Goal: Understand process/instructions: Learn about a topic

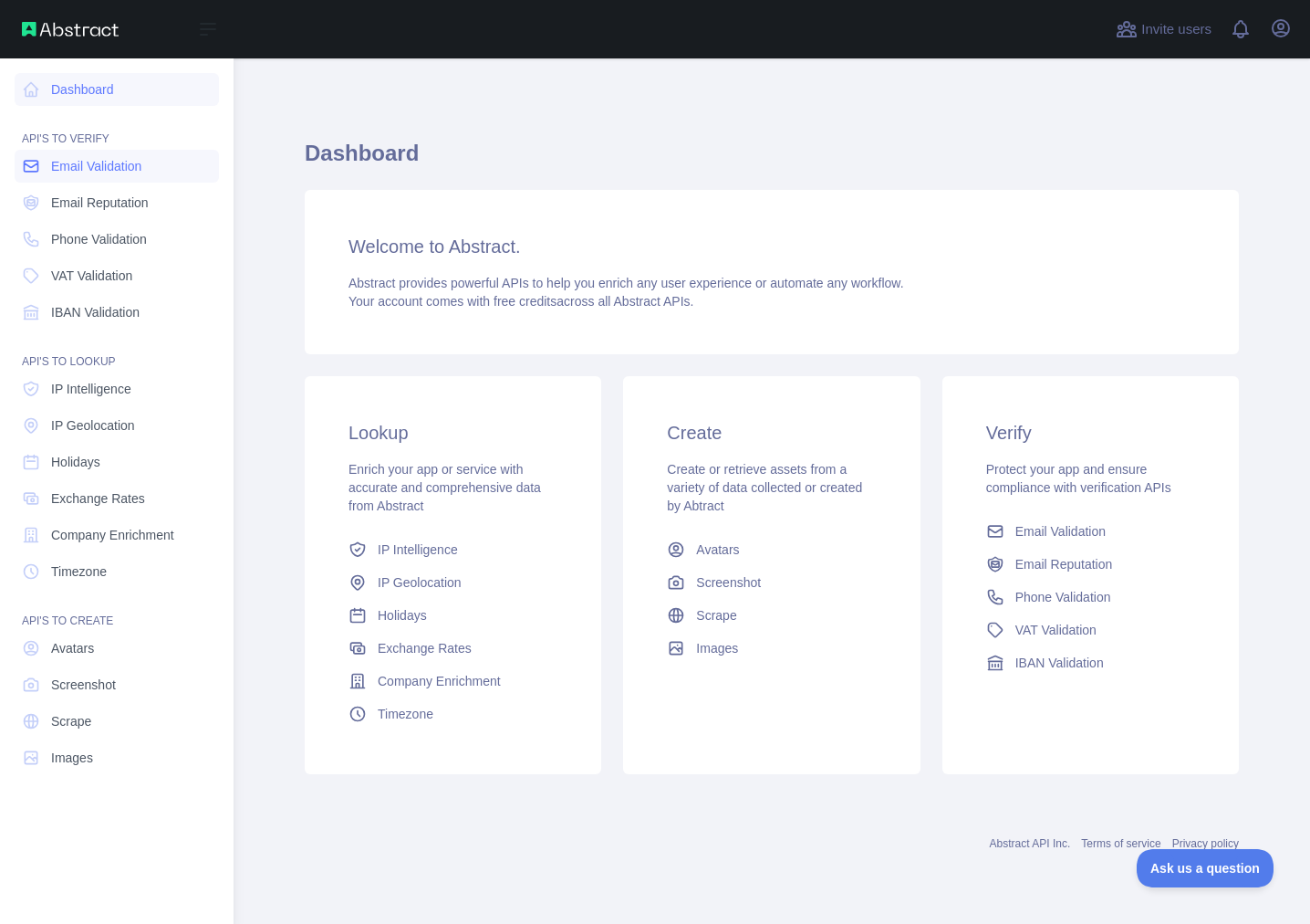
click at [90, 169] on span "Email Validation" at bounding box center [96, 166] width 90 height 18
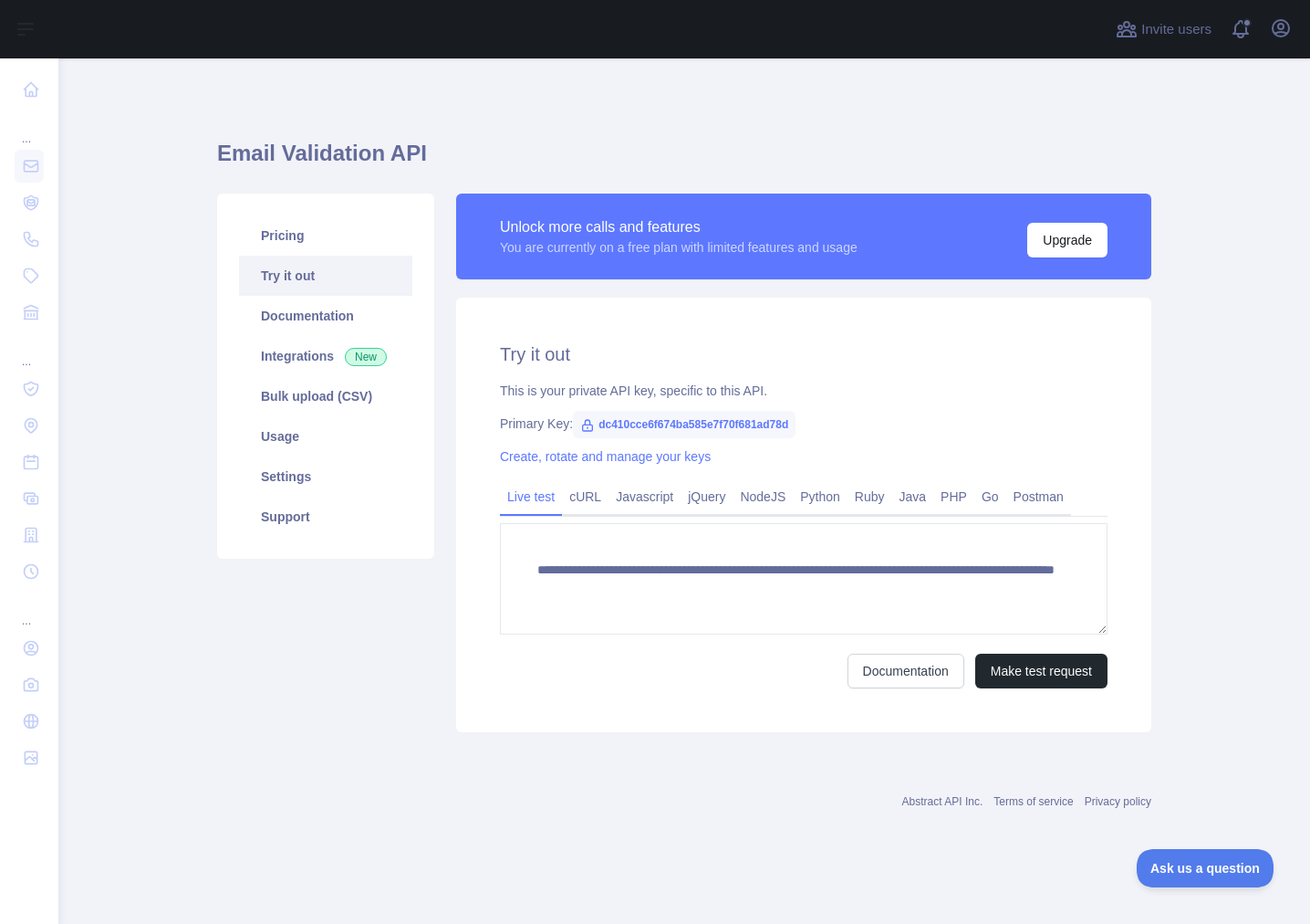
click at [565, 429] on div "Primary Key: dc410cce6f674ba585e7f70f681ad78d" at bounding box center [804, 423] width 608 height 18
click at [698, 426] on span "dc410cce6f674ba585e7f70f681ad78d" at bounding box center [684, 424] width 222 height 28
copy span "dc410cce6f674ba585e7f70f681ad78d"
click at [317, 426] on link "Usage" at bounding box center [325, 436] width 173 height 40
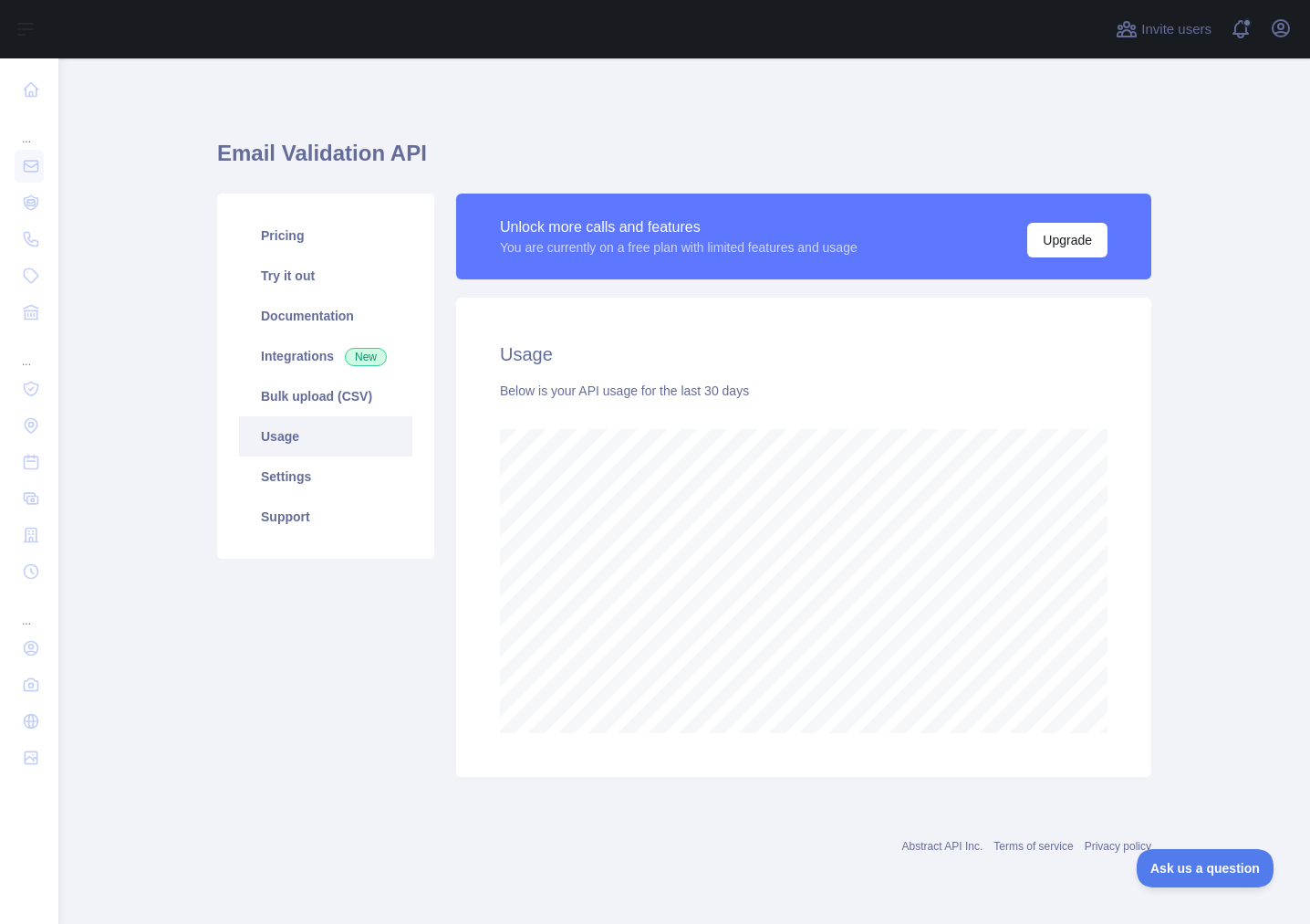
scroll to position [866, 1252]
